Goal: Information Seeking & Learning: Check status

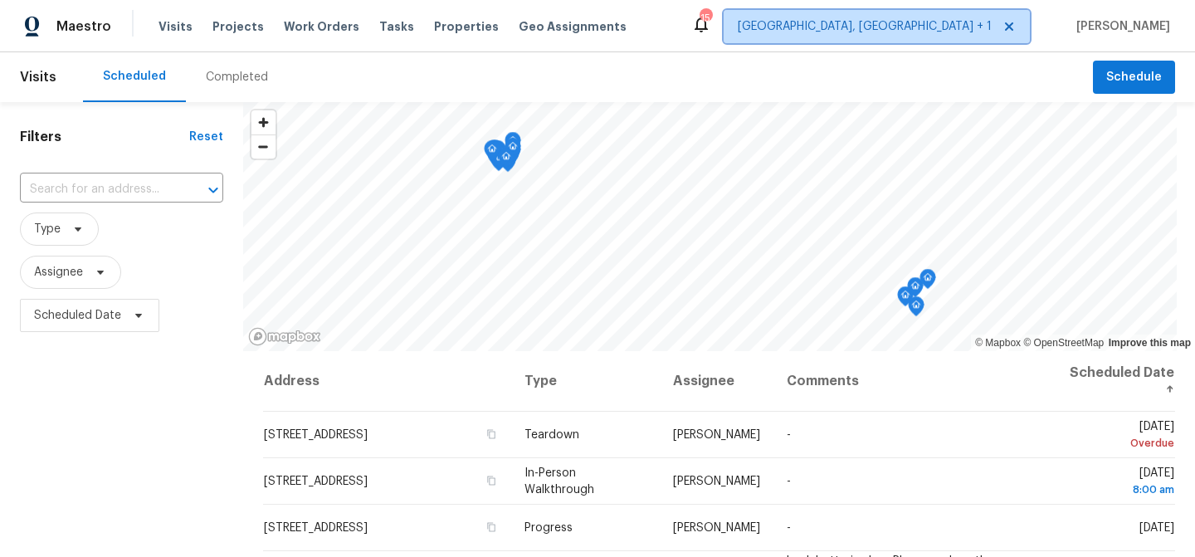
click at [985, 27] on span "[GEOGRAPHIC_DATA], [GEOGRAPHIC_DATA] + 1" at bounding box center [865, 26] width 254 height 17
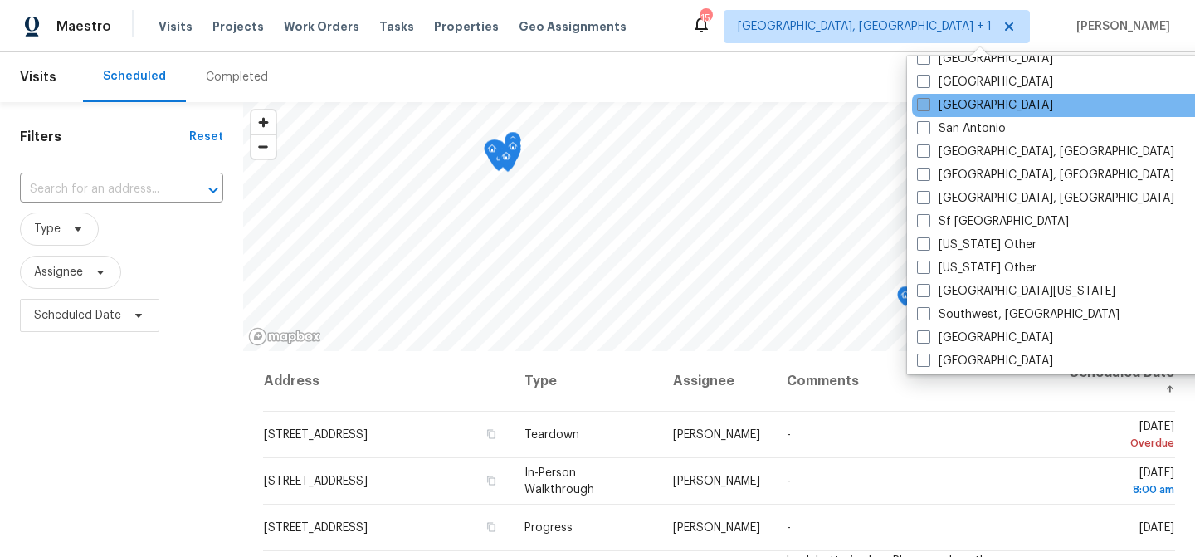
scroll to position [2222, 0]
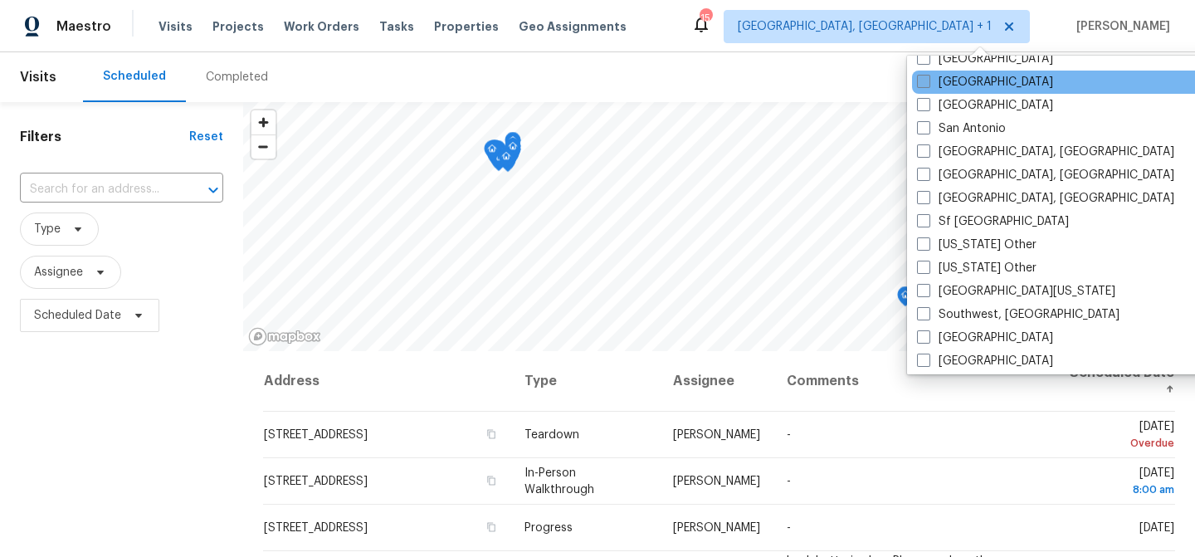
click at [967, 83] on label "[GEOGRAPHIC_DATA]" at bounding box center [985, 82] width 136 height 17
click at [928, 83] on input "[GEOGRAPHIC_DATA]" at bounding box center [922, 79] width 11 height 11
checkbox input "true"
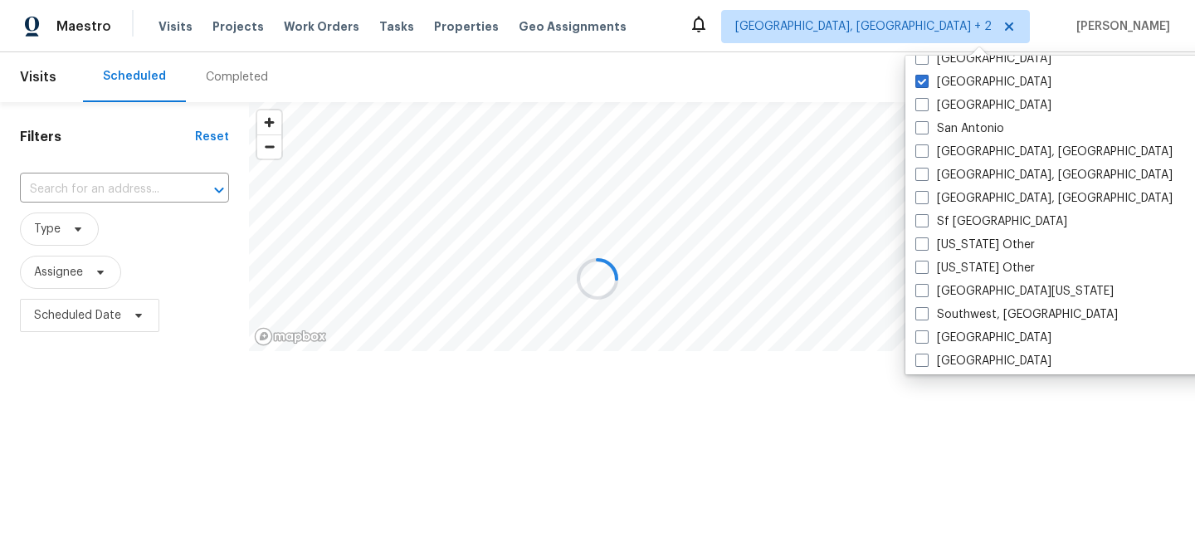
click at [601, 80] on div at bounding box center [597, 278] width 1195 height 557
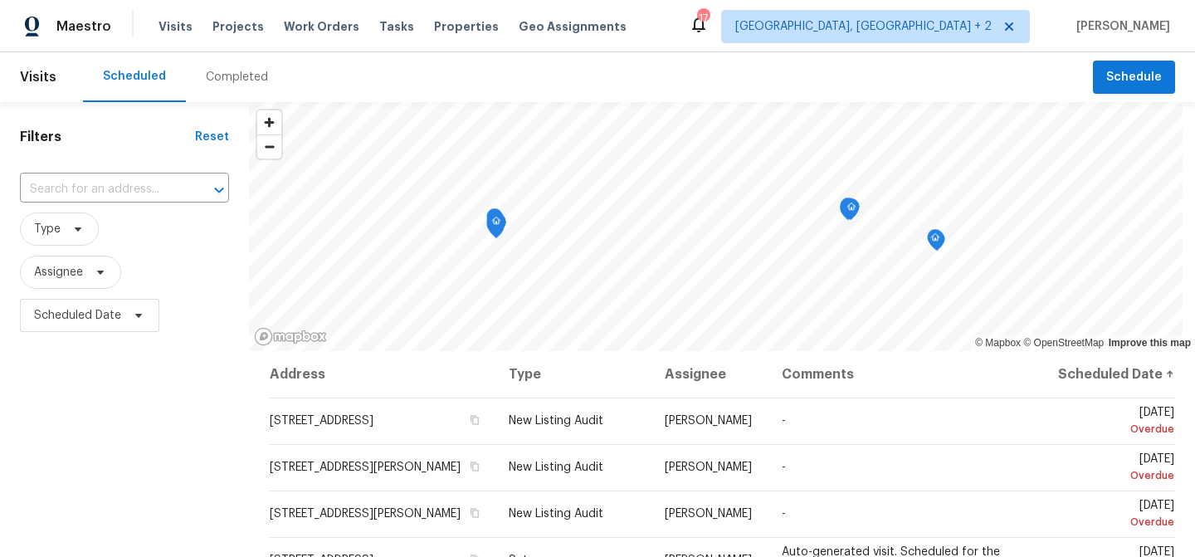
click at [210, 80] on div "Completed" at bounding box center [237, 77] width 62 height 17
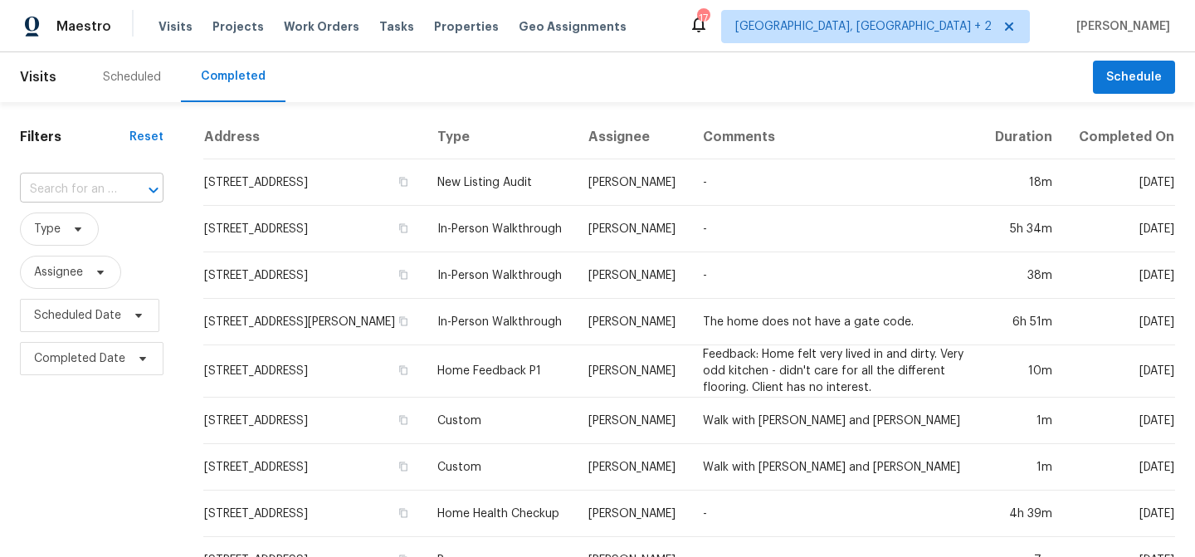
click at [124, 184] on div at bounding box center [141, 189] width 43 height 23
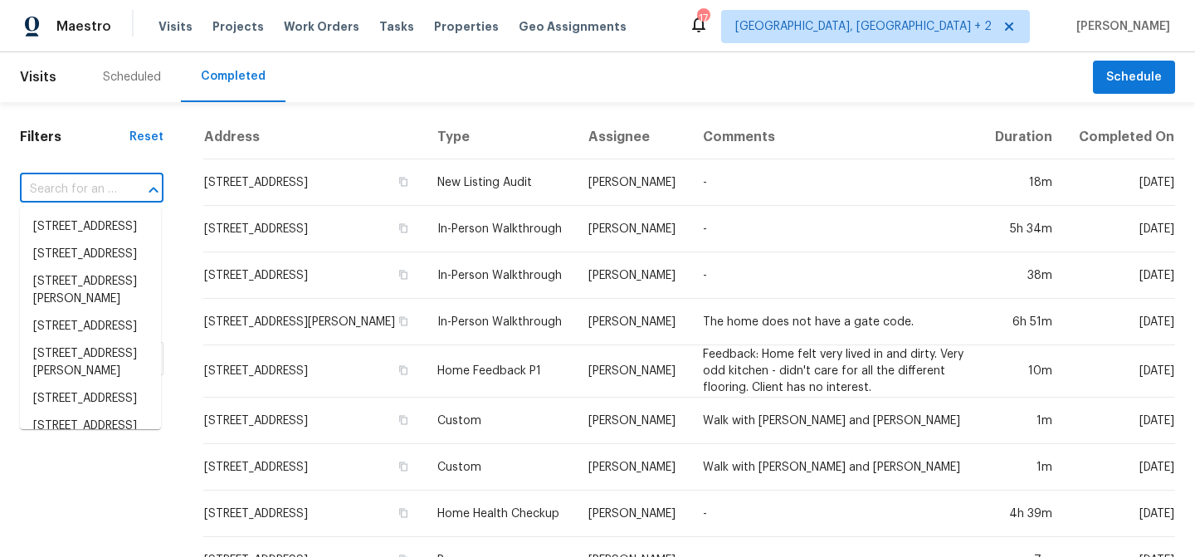
paste input "[STREET_ADDRESS][PERSON_NAME]"
type input "[STREET_ADDRESS][PERSON_NAME]"
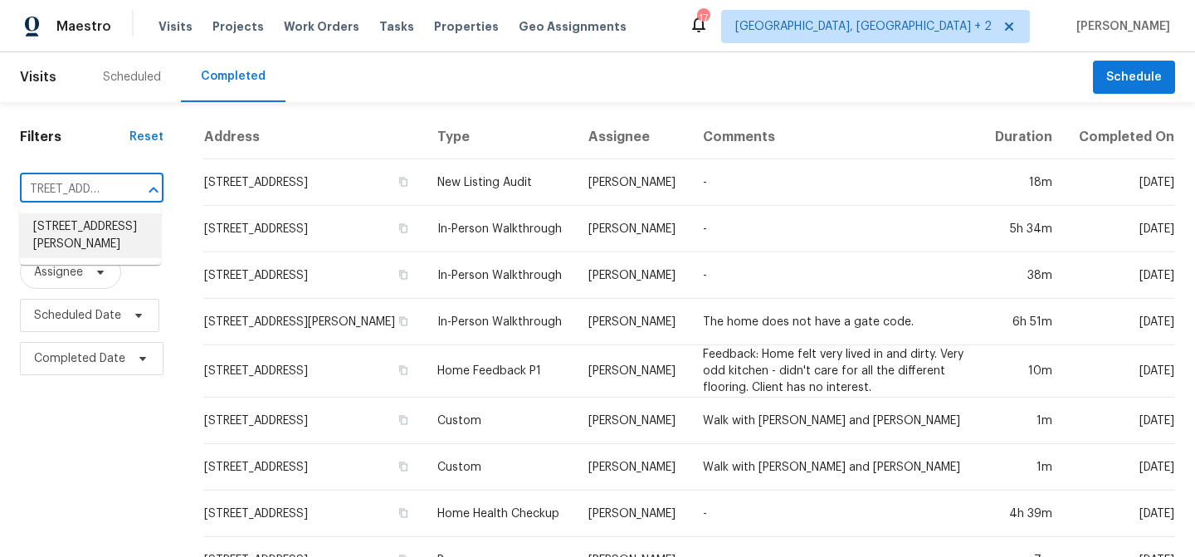
click at [110, 232] on li "[STREET_ADDRESS][PERSON_NAME]" at bounding box center [90, 235] width 141 height 45
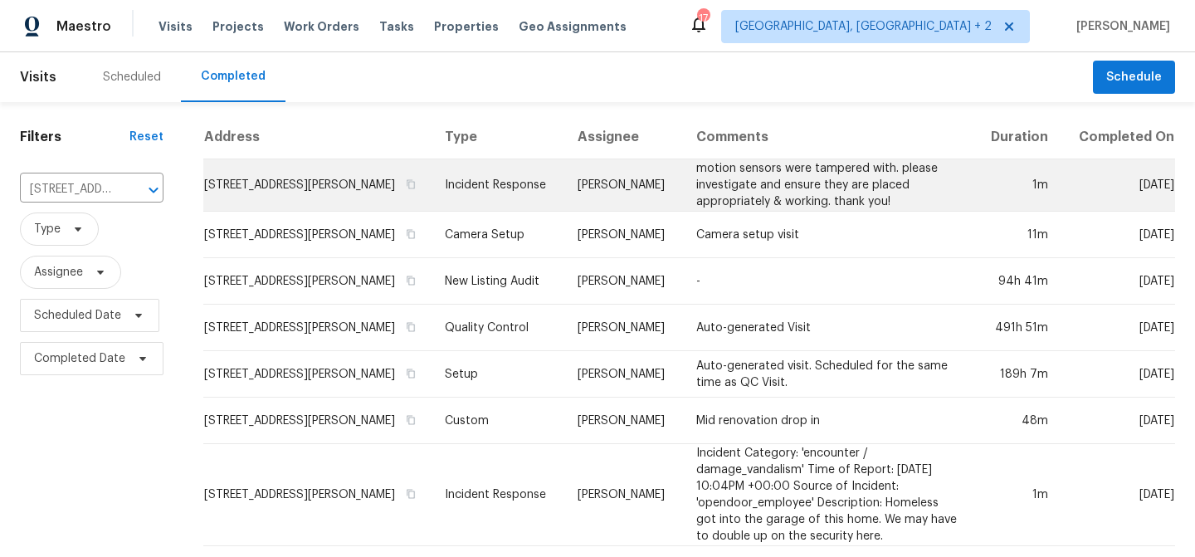
click at [698, 199] on td "motion sensors were tampered with. please investigate and ensure they are place…" at bounding box center [828, 185] width 291 height 52
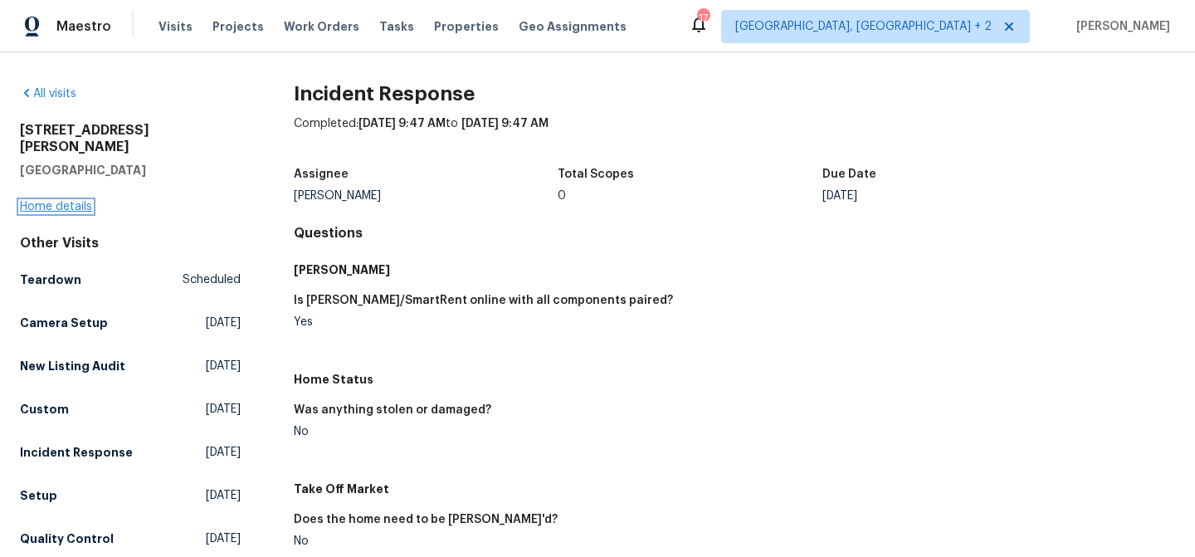
click at [90, 201] on link "Home details" at bounding box center [56, 207] width 72 height 12
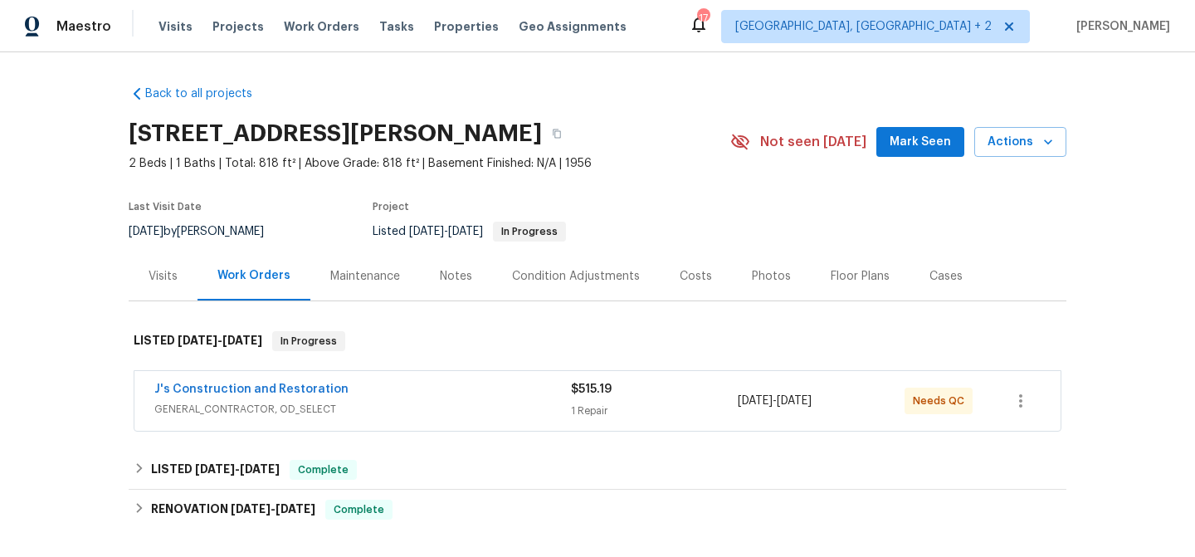
scroll to position [150, 0]
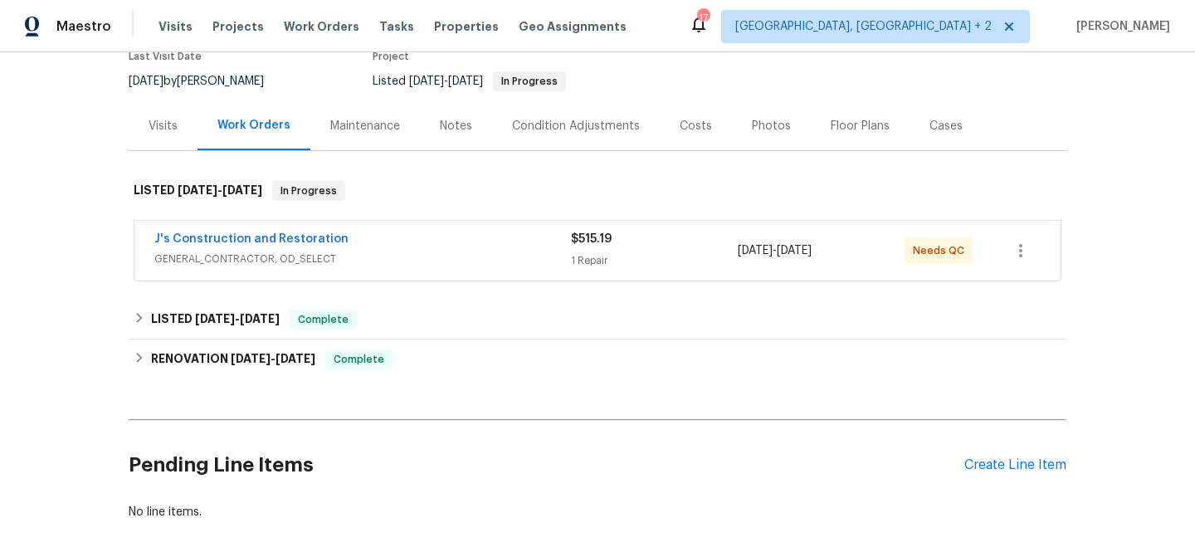
click at [509, 251] on span "GENERAL_CONTRACTOR, OD_SELECT" at bounding box center [362, 259] width 417 height 17
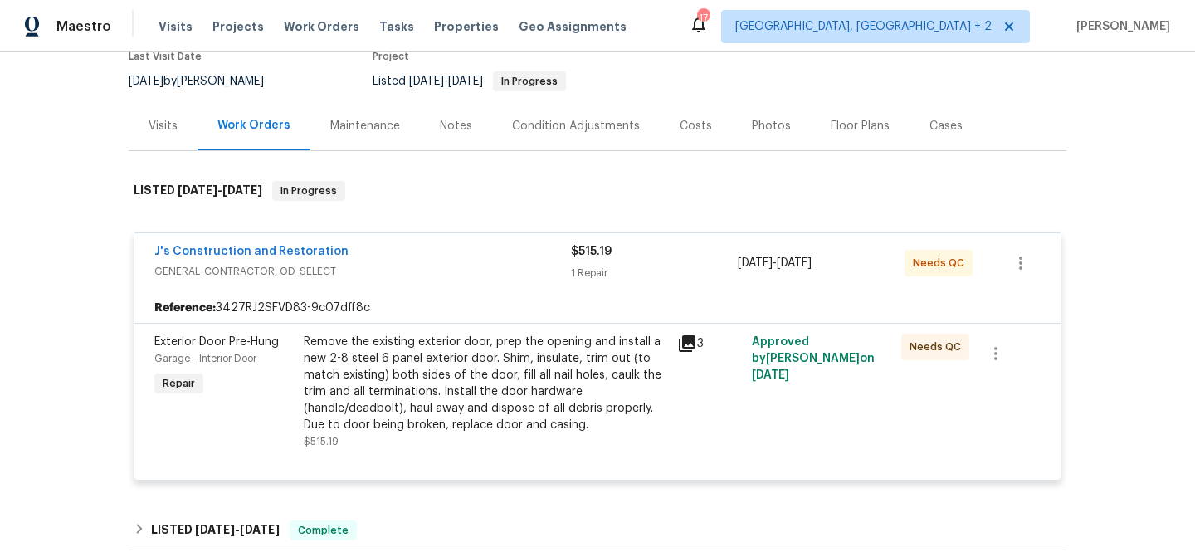
click at [170, 139] on div "Visits" at bounding box center [163, 125] width 69 height 49
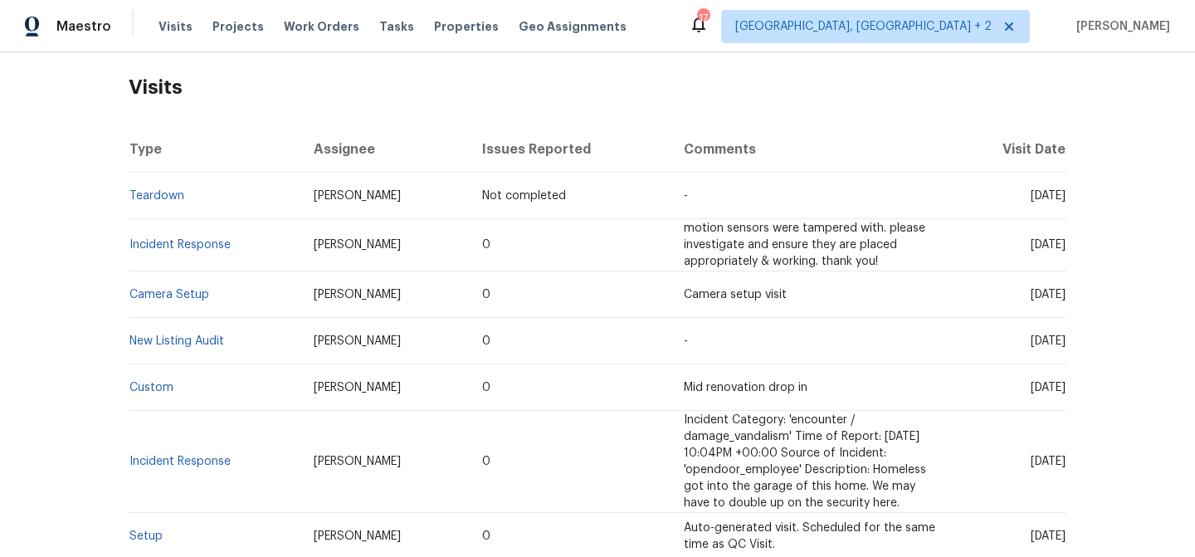
scroll to position [256, 0]
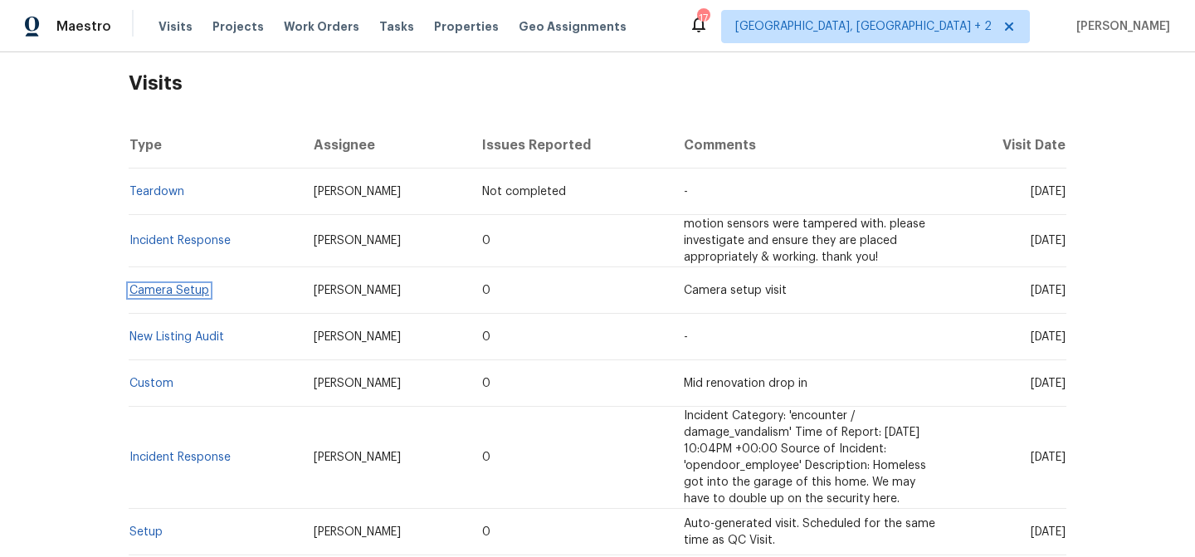
click at [183, 292] on link "Camera Setup" at bounding box center [169, 291] width 80 height 12
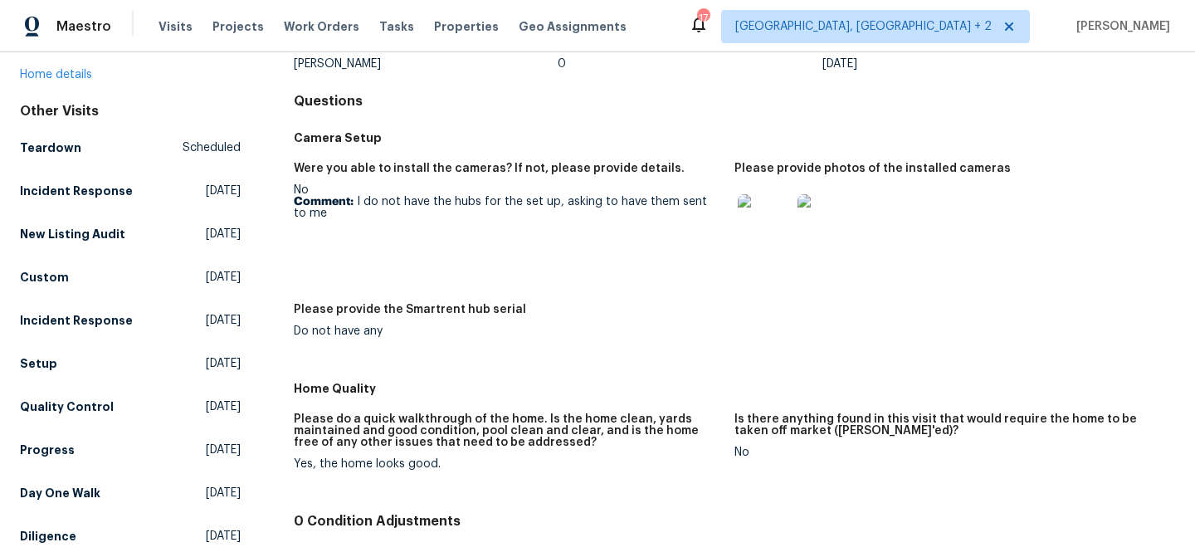
scroll to position [157, 0]
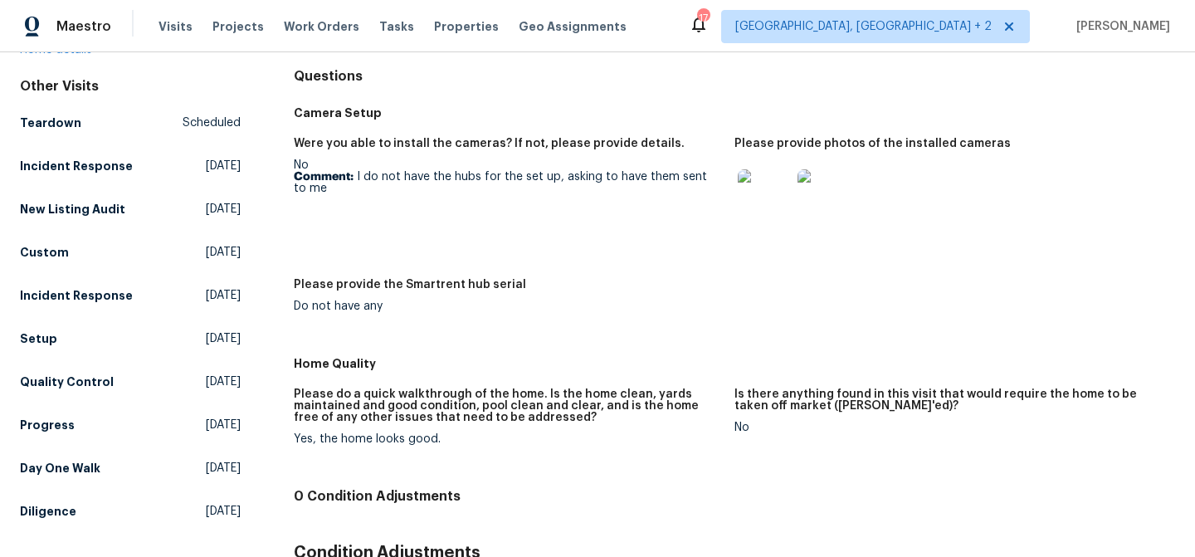
click at [766, 212] on img at bounding box center [764, 195] width 53 height 53
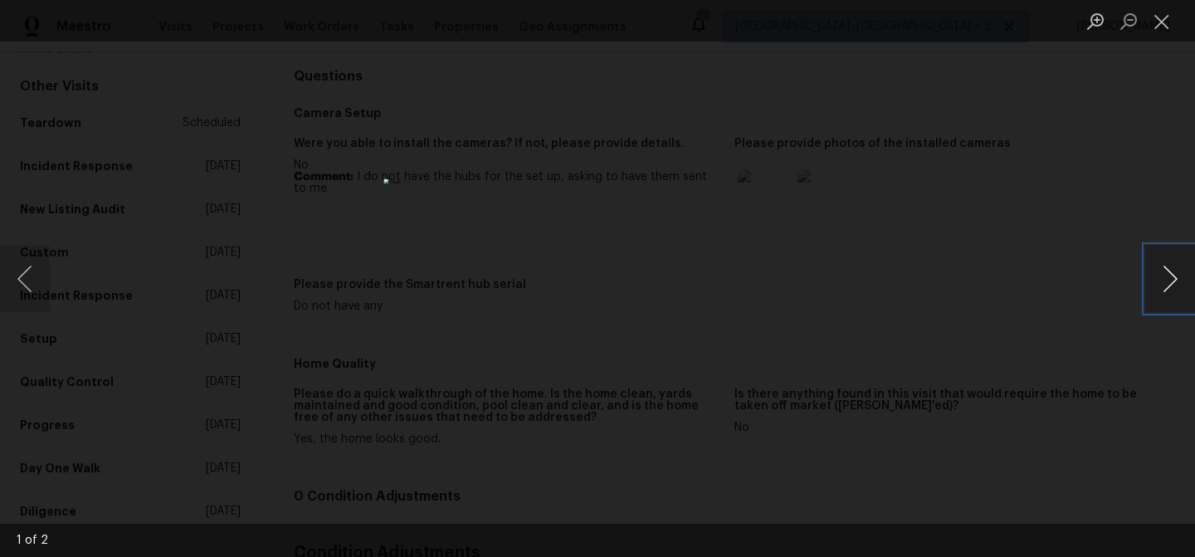
click at [1191, 275] on button "Next image" at bounding box center [1170, 279] width 50 height 66
click at [1075, 237] on div "Lightbox" at bounding box center [597, 278] width 1195 height 557
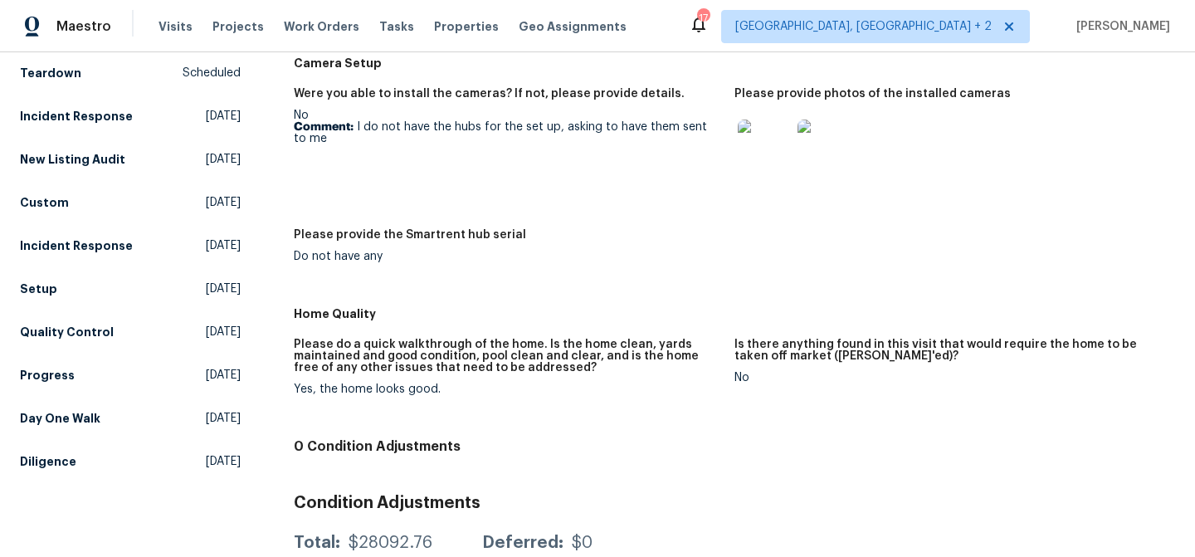
scroll to position [276, 0]
